Goal: Book appointment/travel/reservation

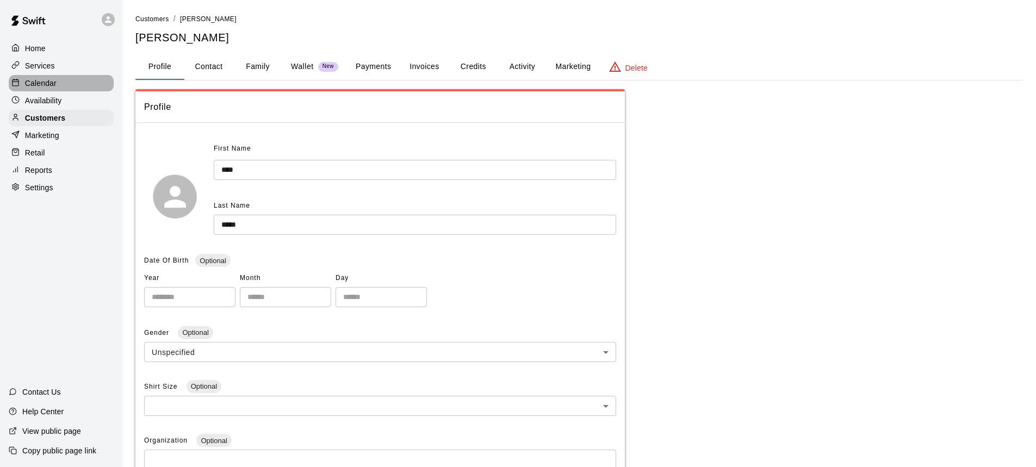
click at [46, 86] on p "Calendar" at bounding box center [41, 83] width 32 height 11
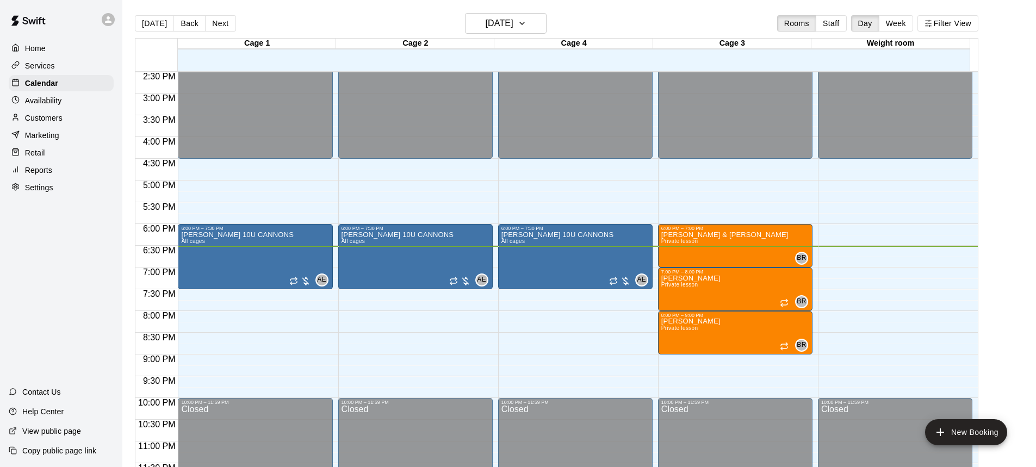
scroll to position [638, 0]
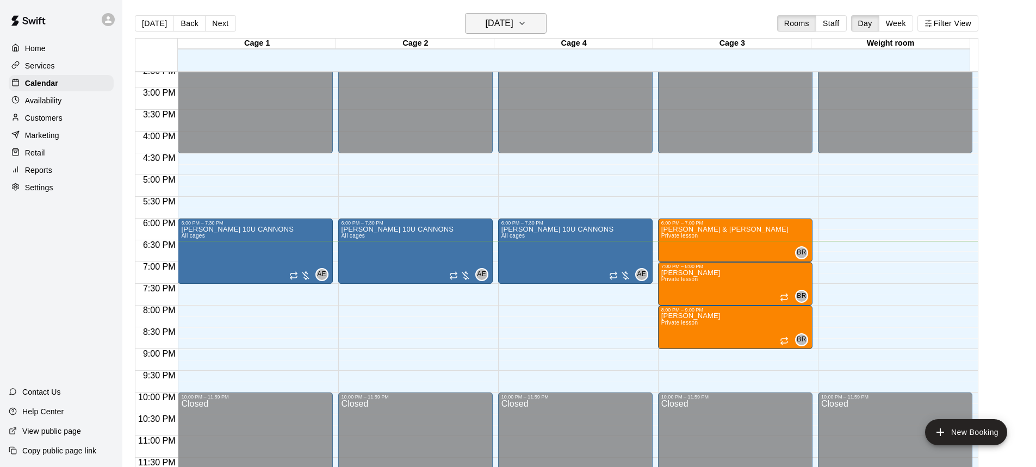
click at [524, 23] on icon "button" at bounding box center [522, 23] width 4 height 2
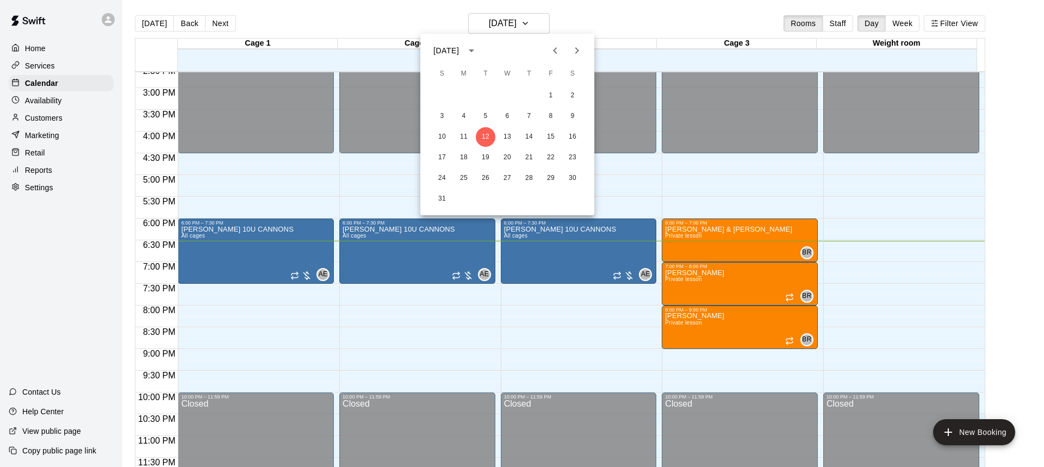
click at [521, 24] on div at bounding box center [522, 233] width 1044 height 467
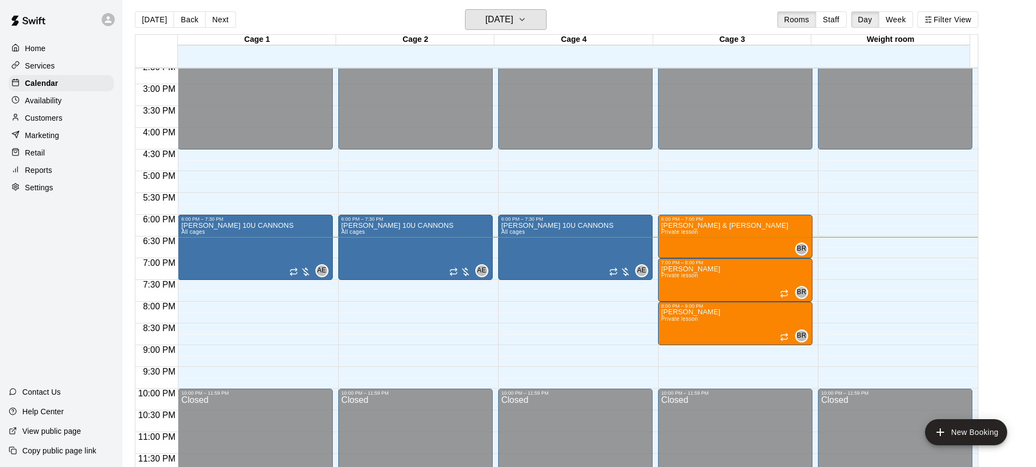
scroll to position [0, 0]
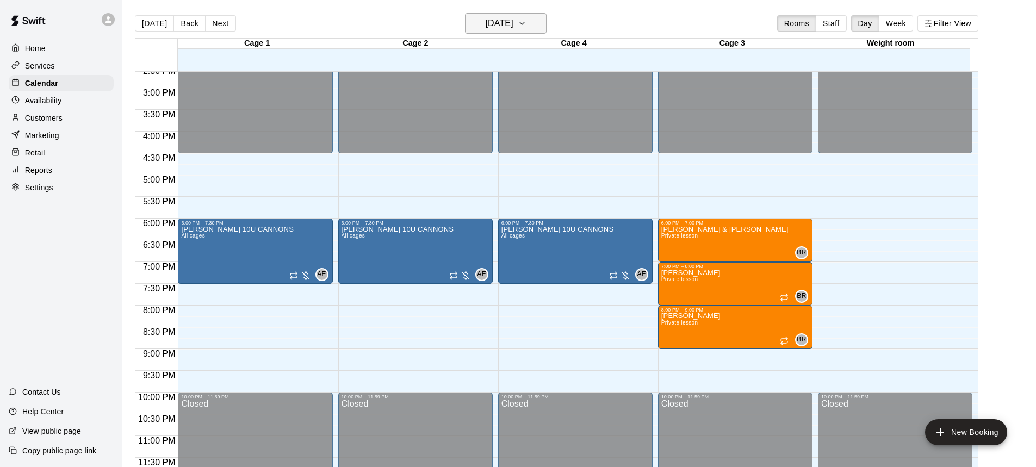
click at [513, 18] on h6 "[DATE]" at bounding box center [499, 23] width 28 height 15
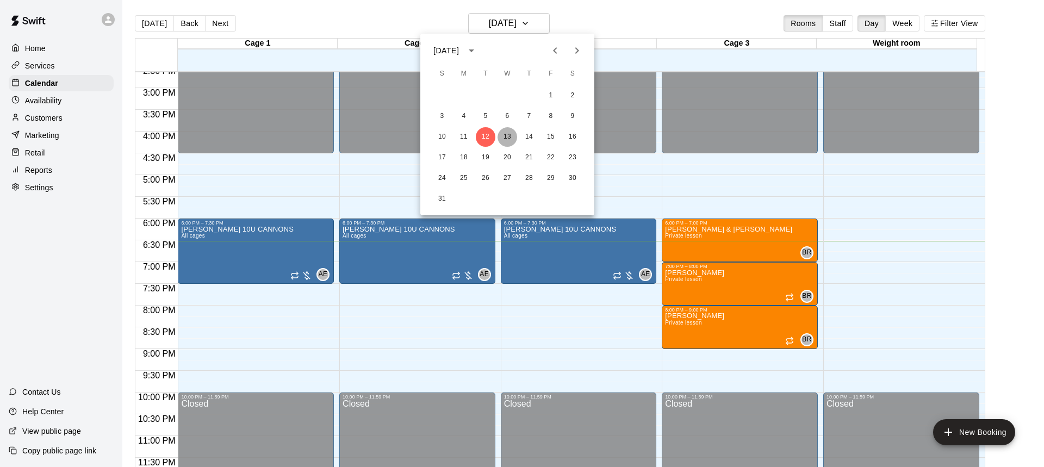
click at [508, 135] on button "13" at bounding box center [507, 137] width 20 height 20
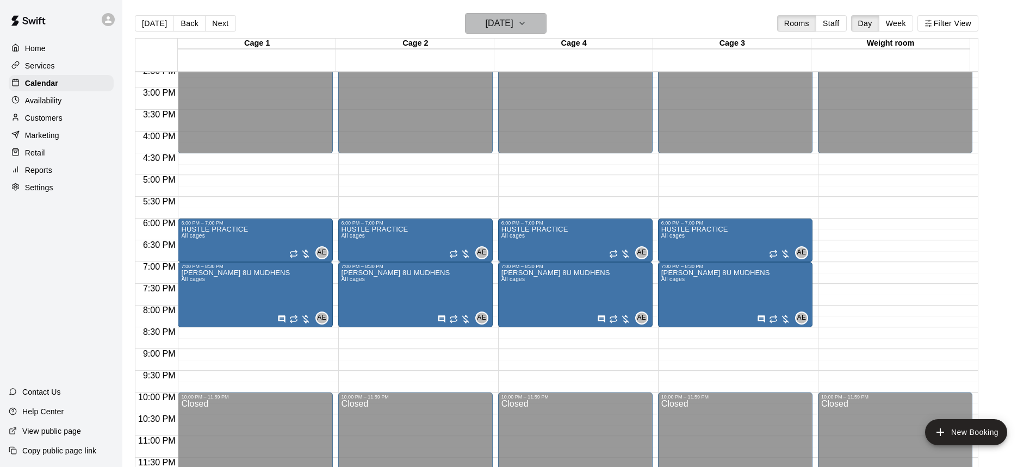
click at [513, 24] on h6 "[DATE]" at bounding box center [499, 23] width 28 height 15
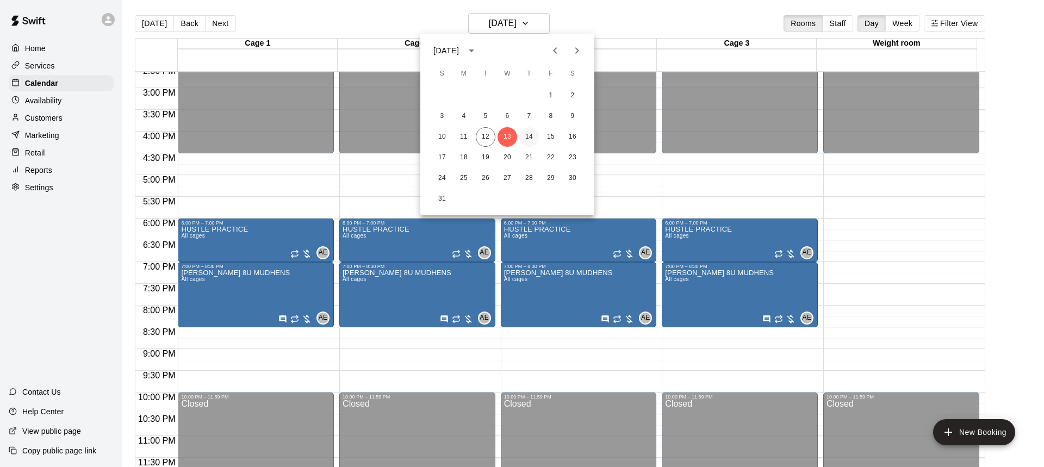
click at [527, 136] on button "14" at bounding box center [529, 137] width 20 height 20
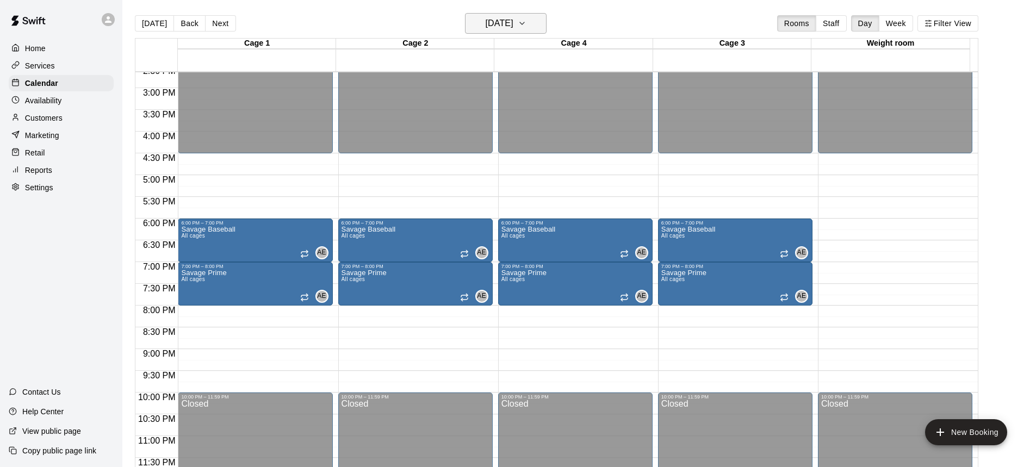
click at [513, 21] on h6 "[DATE]" at bounding box center [499, 23] width 28 height 15
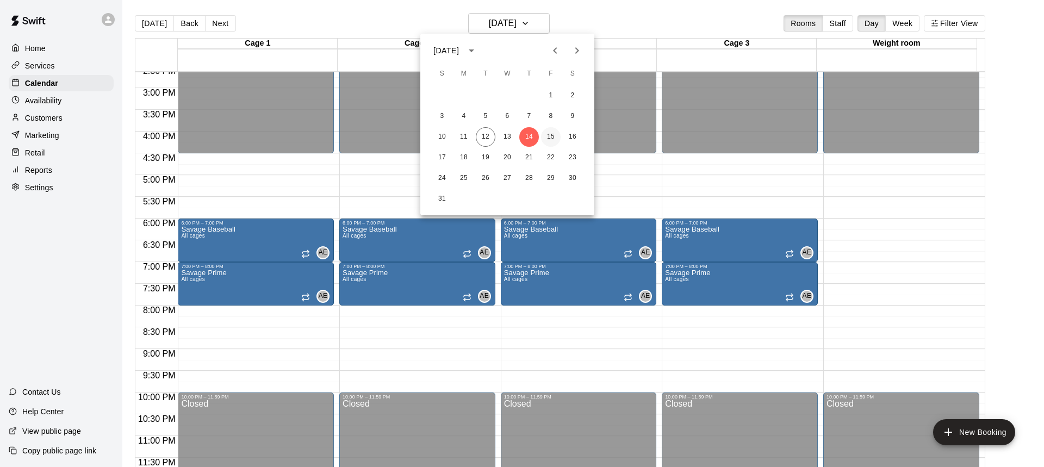
click at [558, 138] on button "15" at bounding box center [551, 137] width 20 height 20
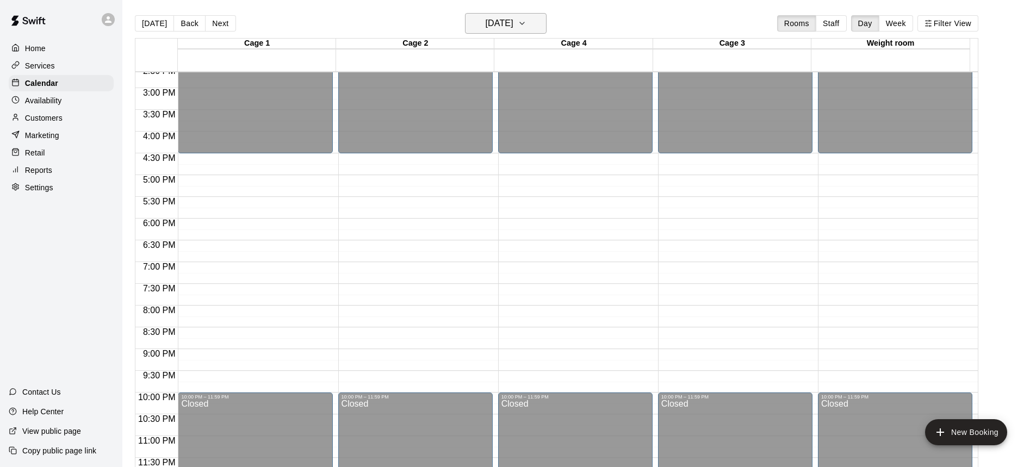
click at [513, 22] on h6 "[DATE]" at bounding box center [499, 23] width 28 height 15
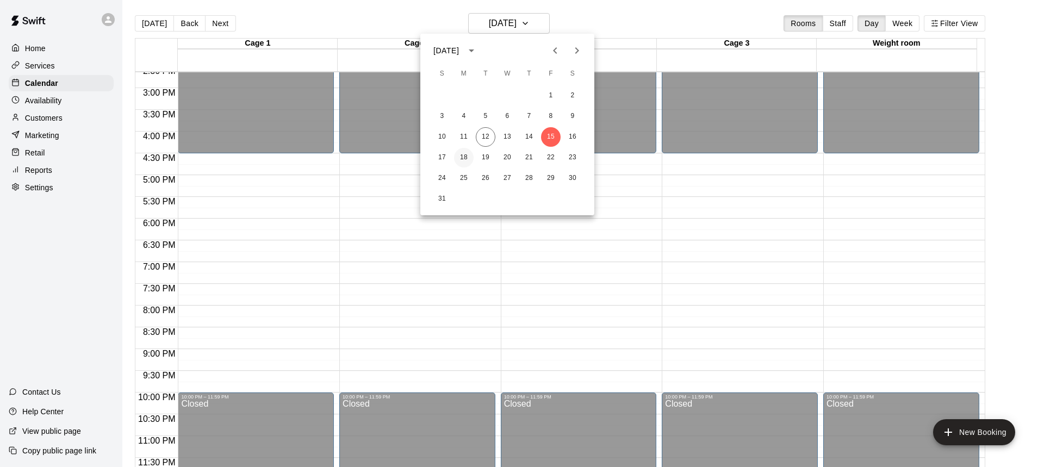
click at [461, 158] on button "18" at bounding box center [464, 158] width 20 height 20
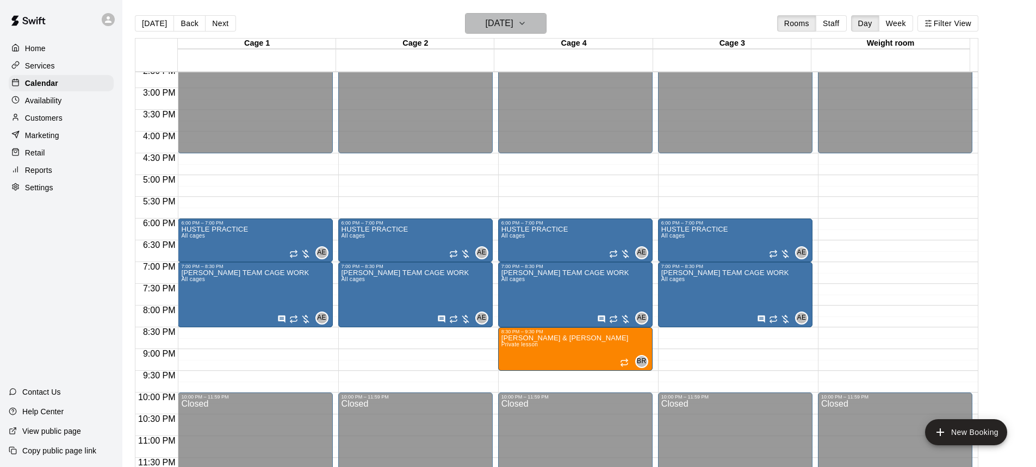
click at [498, 24] on h6 "[DATE]" at bounding box center [499, 23] width 28 height 15
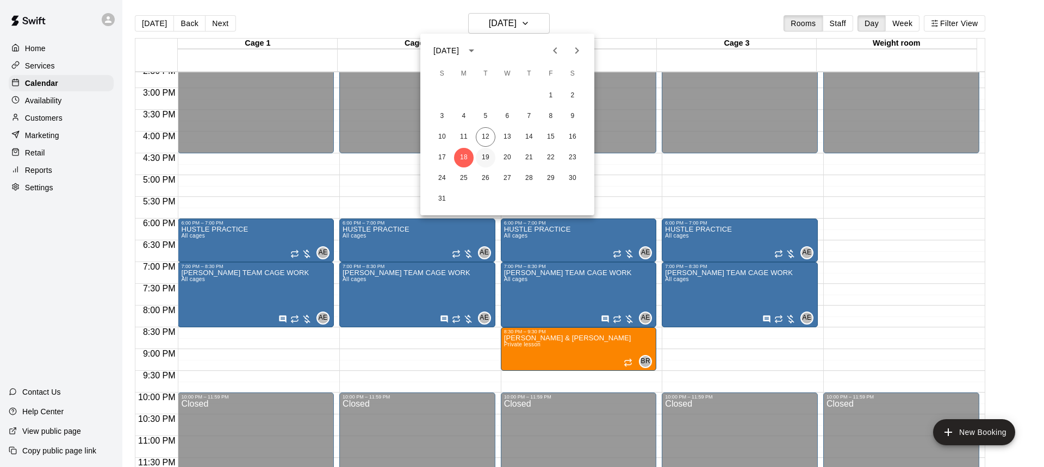
click at [485, 160] on button "19" at bounding box center [486, 158] width 20 height 20
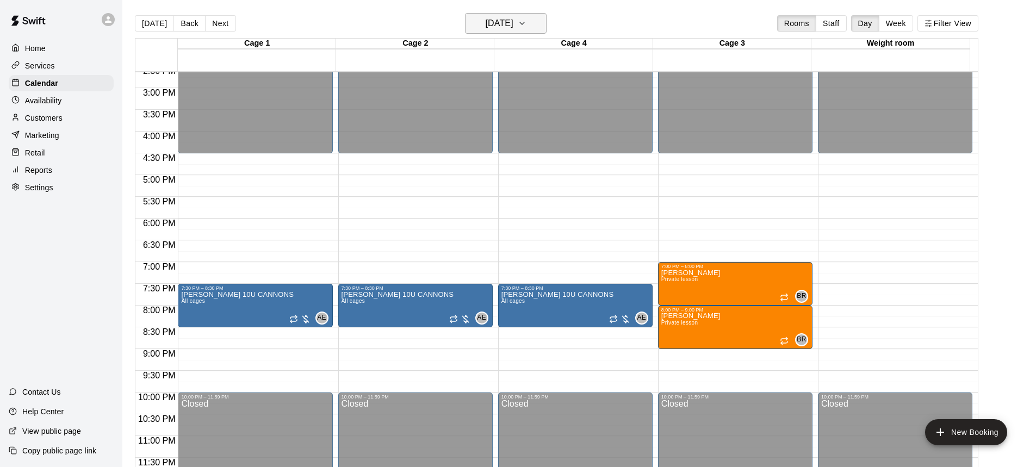
click at [513, 18] on h6 "[DATE]" at bounding box center [499, 23] width 28 height 15
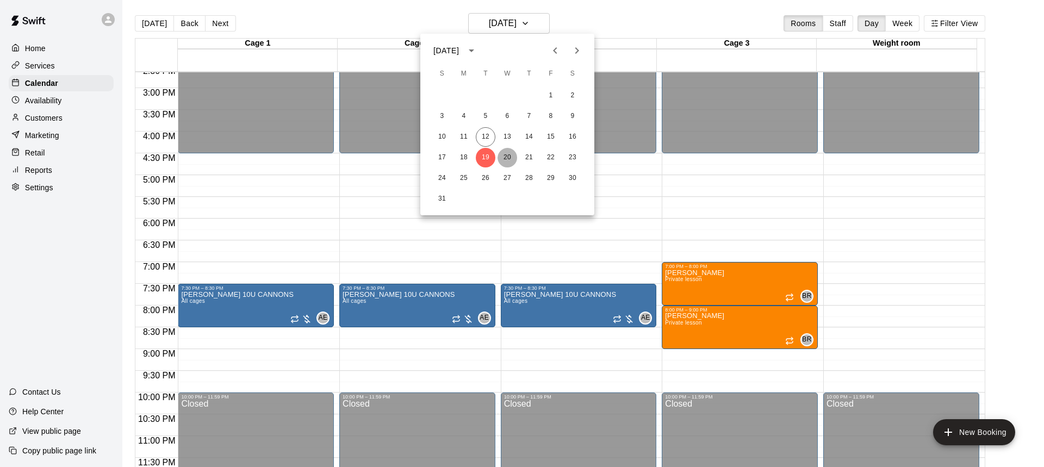
click at [506, 159] on button "20" at bounding box center [507, 158] width 20 height 20
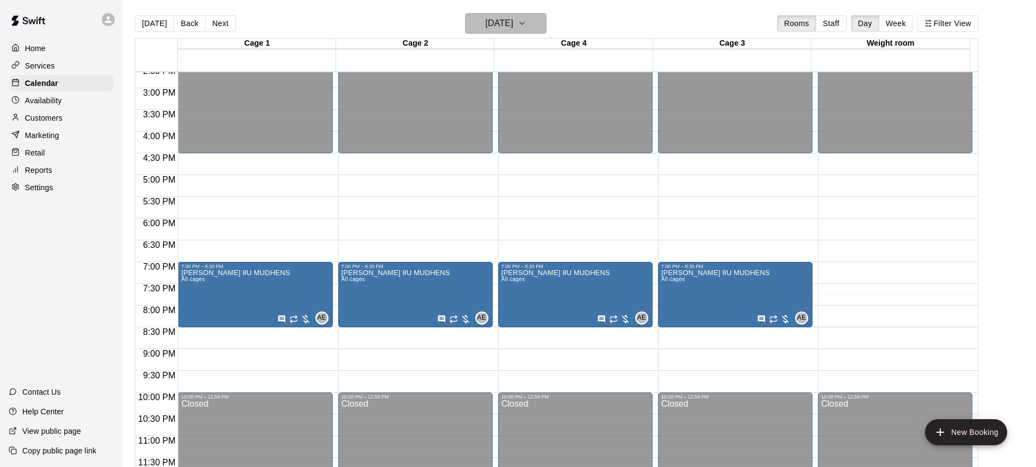
click at [525, 31] on button "[DATE]" at bounding box center [506, 23] width 82 height 21
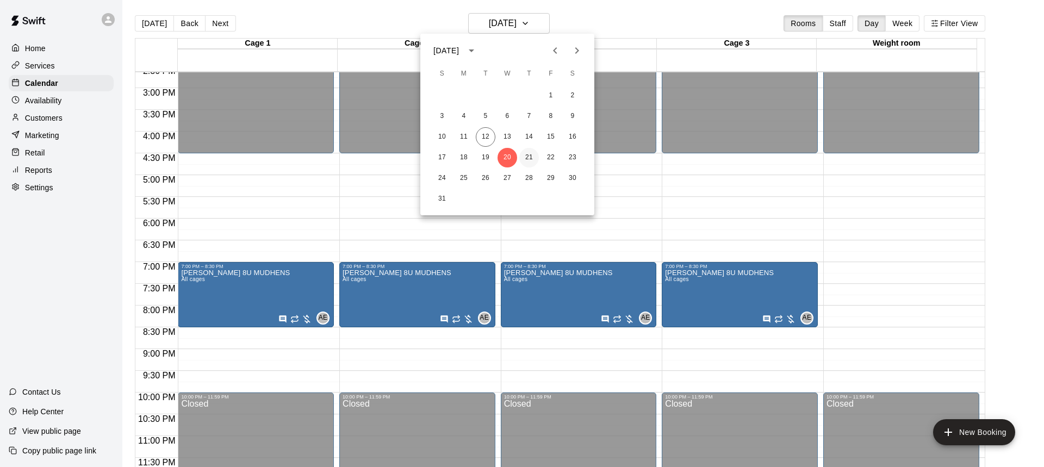
click at [528, 159] on button "21" at bounding box center [529, 158] width 20 height 20
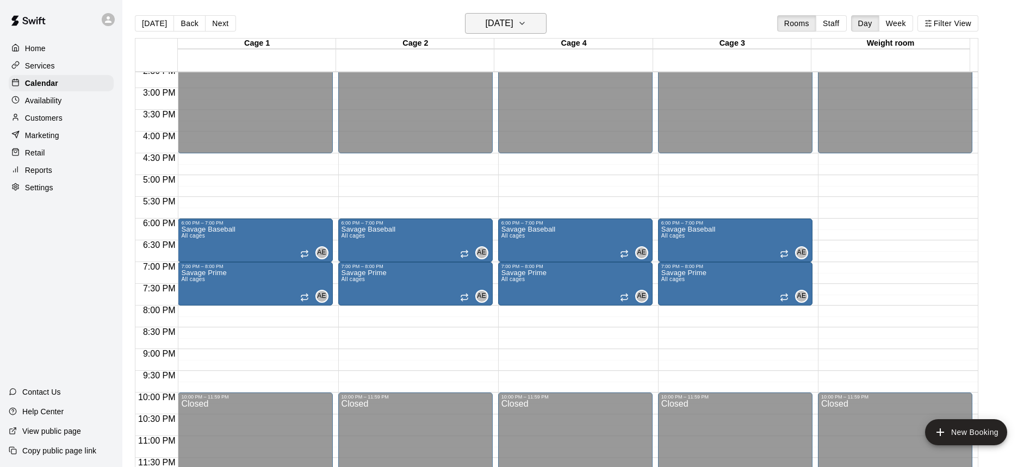
click at [513, 25] on h6 "[DATE]" at bounding box center [499, 23] width 28 height 15
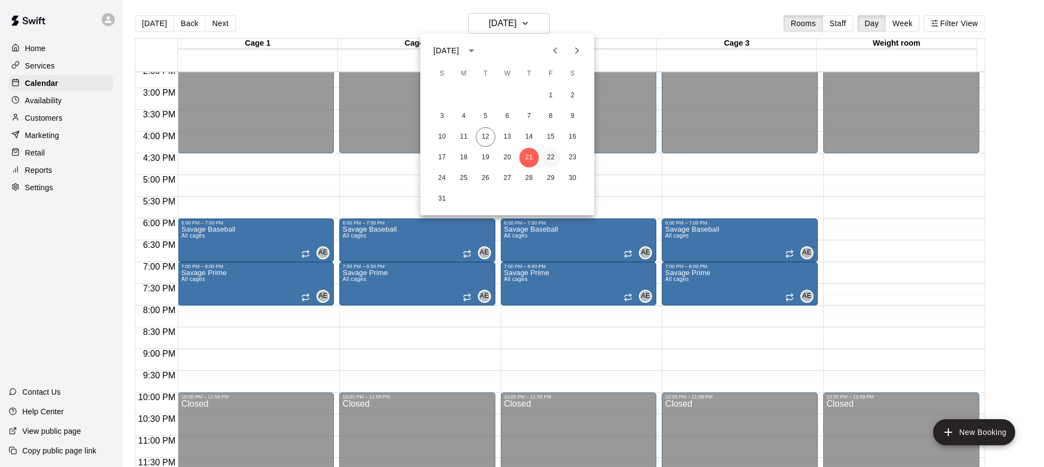
click at [546, 160] on button "22" at bounding box center [551, 158] width 20 height 20
